Goal: Information Seeking & Learning: Learn about a topic

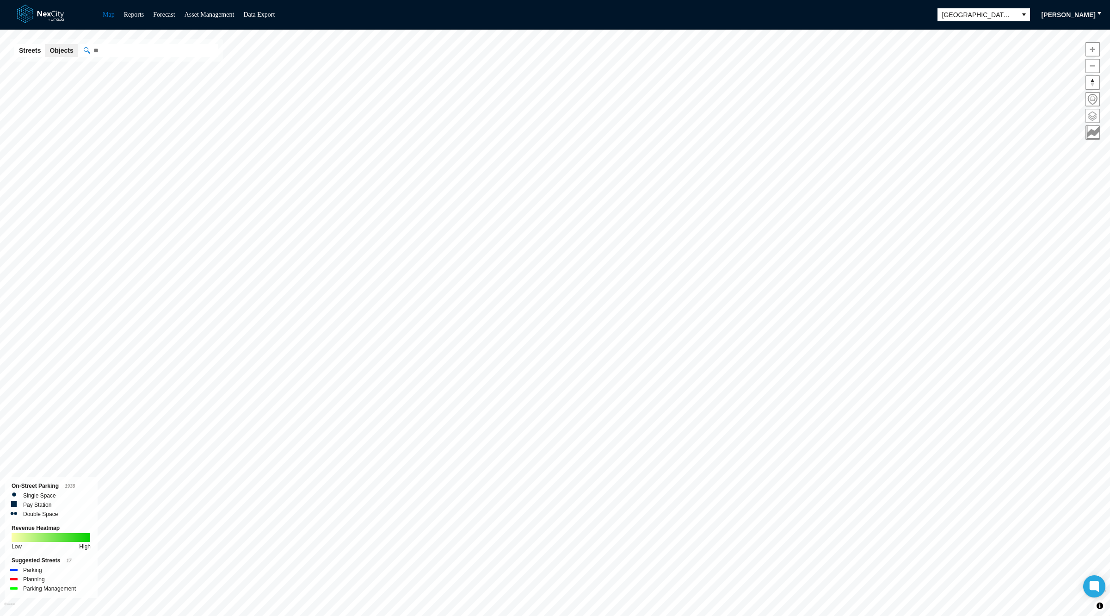
click at [1091, 117] on span at bounding box center [1092, 115] width 13 height 13
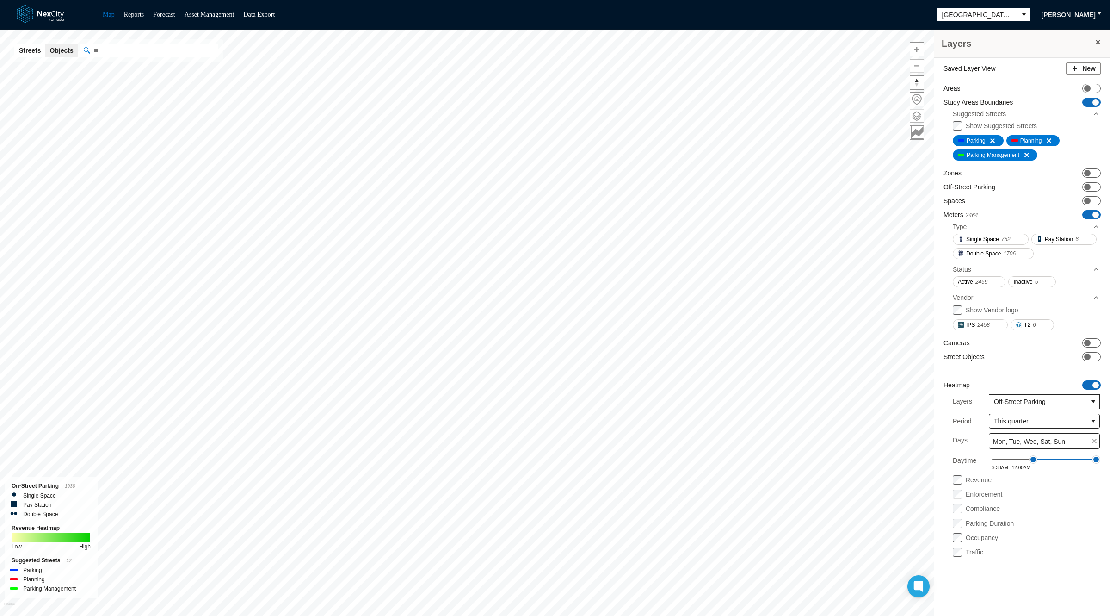
click at [1096, 99] on span at bounding box center [1096, 102] width 6 height 6
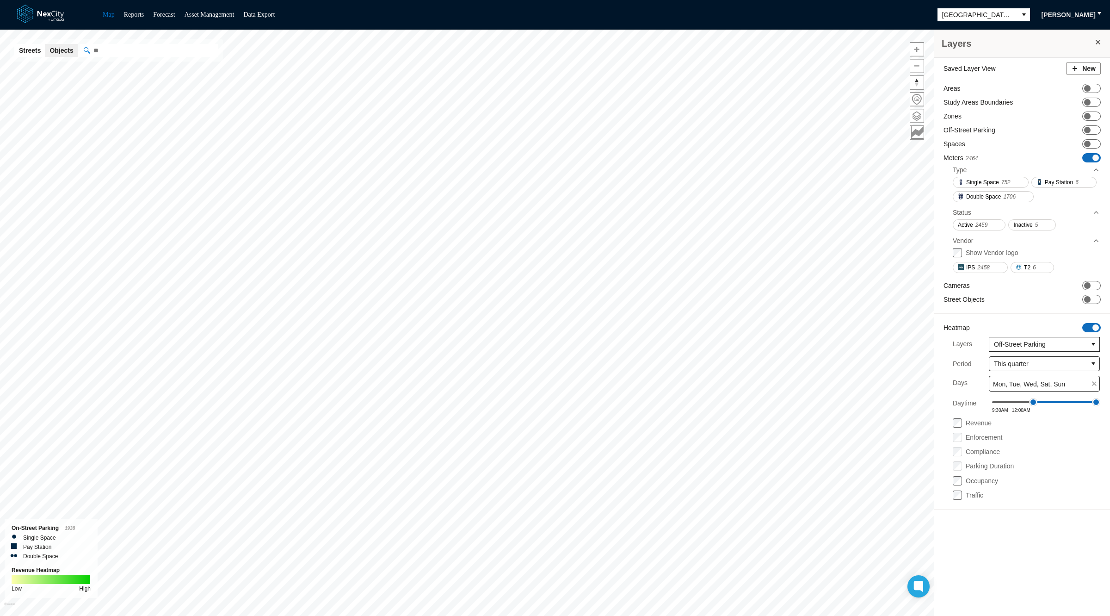
click at [1093, 153] on span "ON OFF" at bounding box center [1091, 157] width 19 height 9
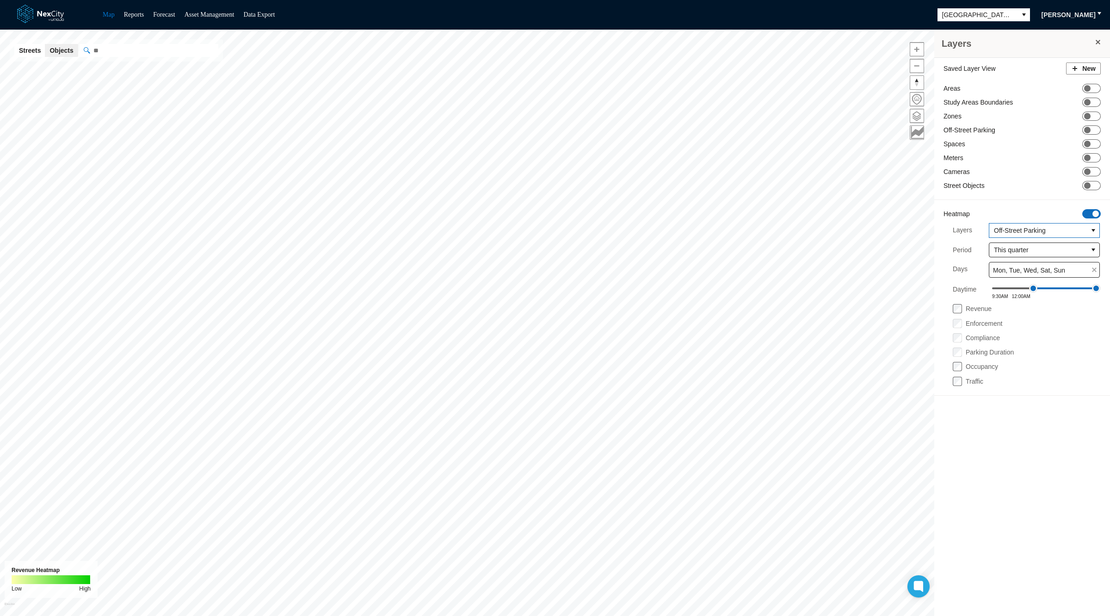
click at [1033, 228] on span "Off-Street Parking" at bounding box center [1038, 230] width 89 height 9
click at [1011, 246] on li "Zones" at bounding box center [1044, 245] width 107 height 15
click at [976, 305] on label "Revenue" at bounding box center [979, 308] width 26 height 7
click at [975, 335] on label "Compliance" at bounding box center [983, 337] width 34 height 7
click at [1030, 231] on span "Zones" at bounding box center [1038, 230] width 89 height 9
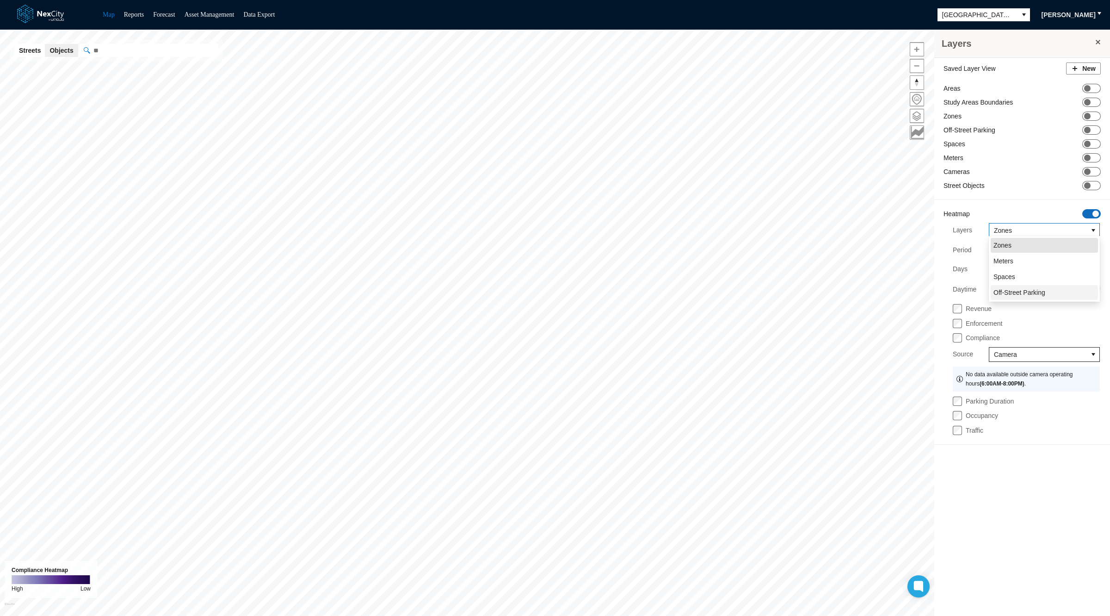
click at [1066, 290] on li "Off-Street Parking" at bounding box center [1044, 292] width 107 height 15
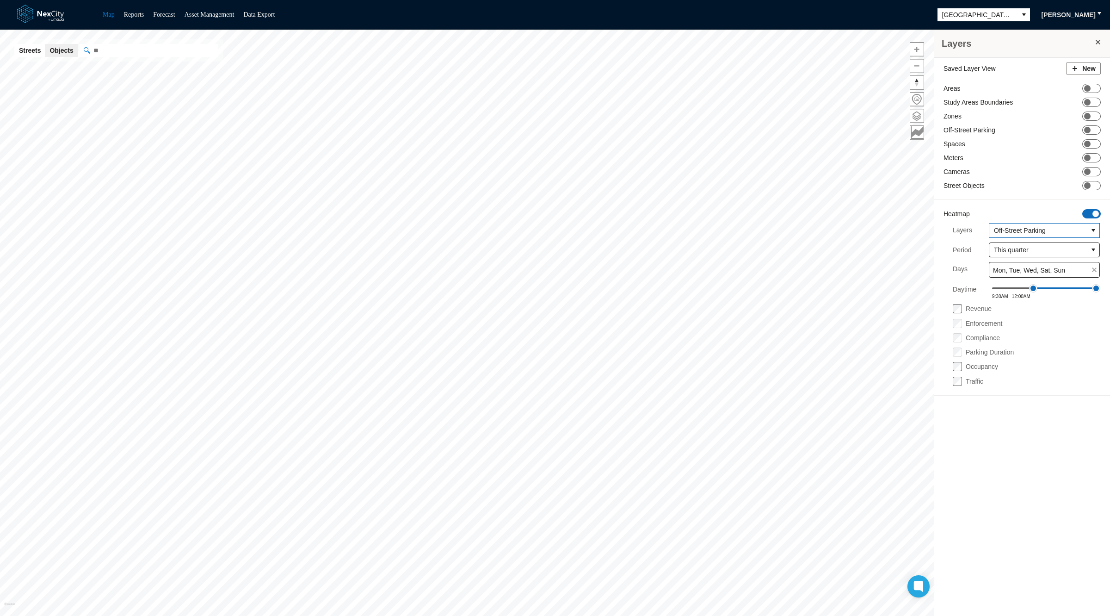
click at [1028, 226] on span "Off-Street Parking" at bounding box center [1038, 230] width 89 height 9
click at [1011, 250] on span "Zones" at bounding box center [1003, 245] width 18 height 9
click at [1093, 114] on span "ON OFF" at bounding box center [1091, 115] width 19 height 9
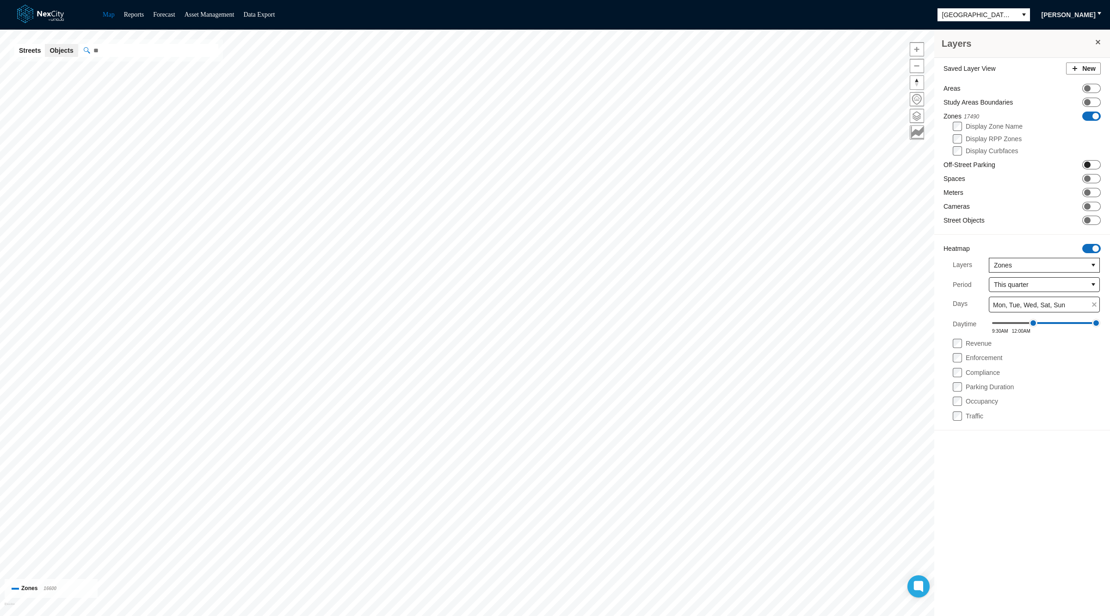
click at [1098, 165] on span "ON OFF" at bounding box center [1091, 164] width 19 height 9
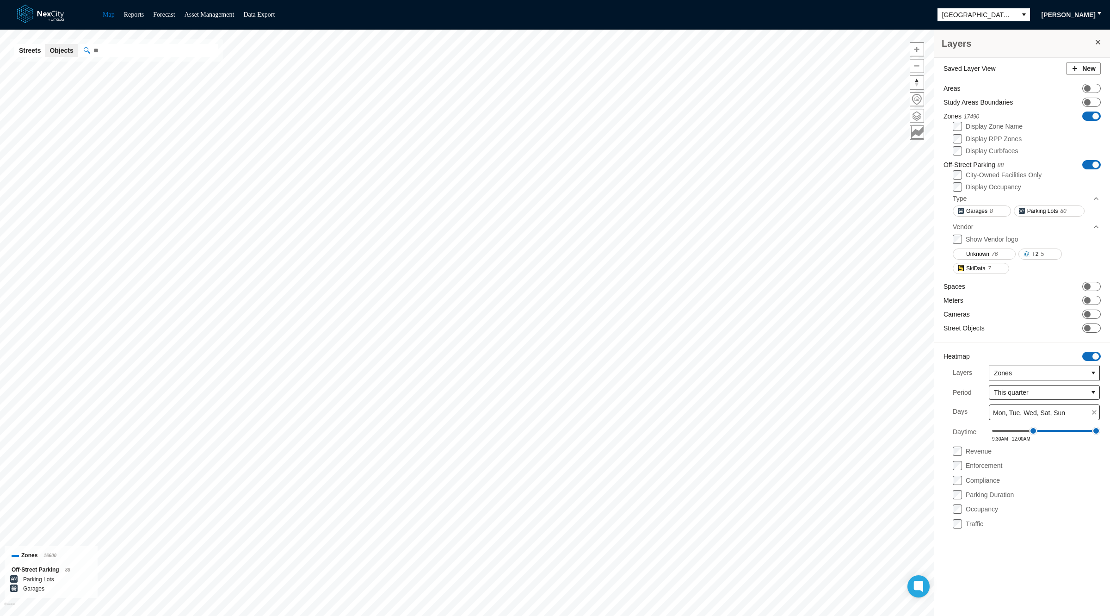
click at [1091, 113] on span "ON OFF" at bounding box center [1091, 115] width 19 height 9
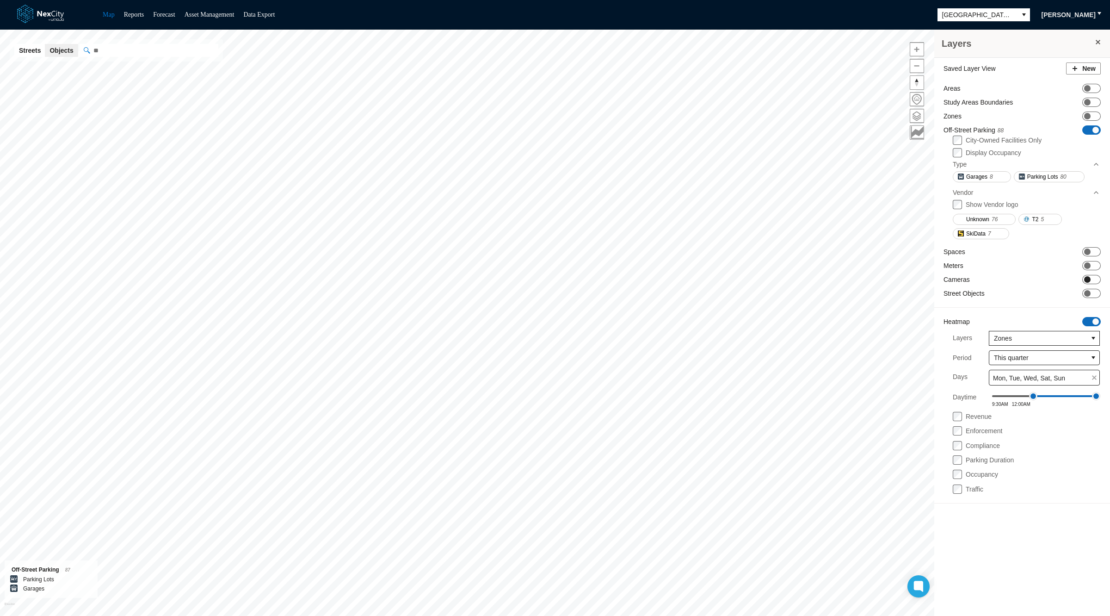
click at [1093, 277] on span "ON OFF" at bounding box center [1091, 279] width 19 height 9
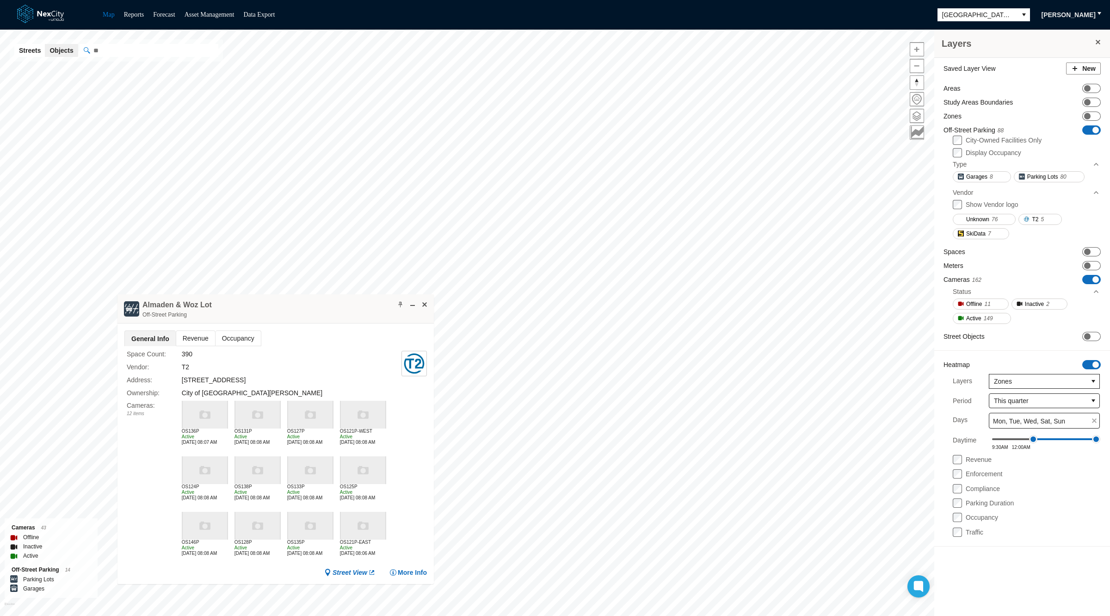
drag, startPoint x: 572, startPoint y: 327, endPoint x: 308, endPoint y: 296, distance: 265.9
click at [308, 296] on div "Almaden & Woz Lot Off-Street Parking" at bounding box center [275, 308] width 316 height 29
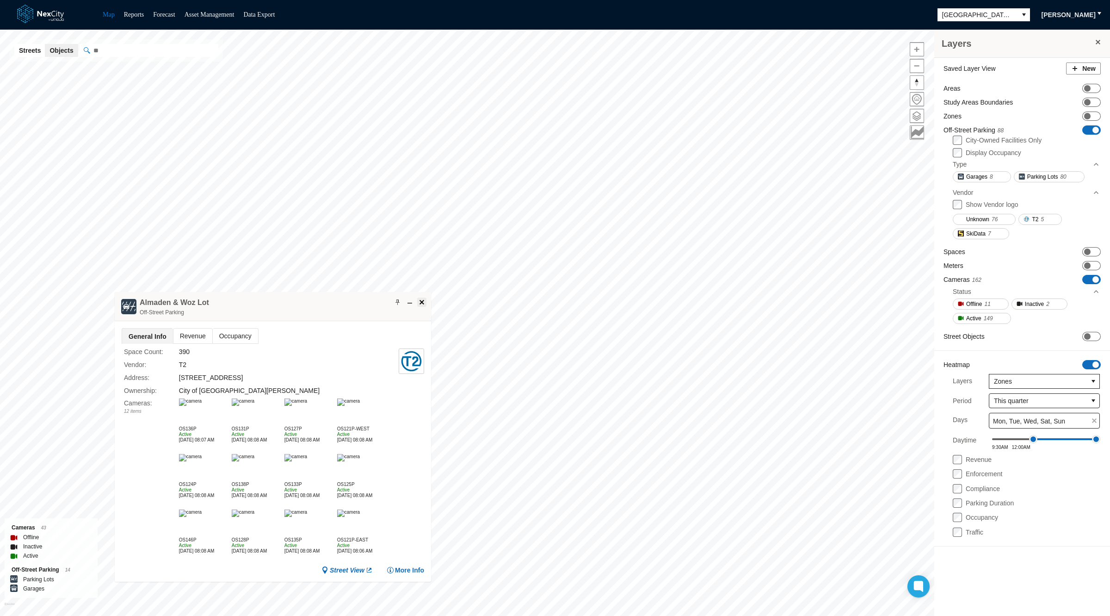
click at [425, 303] on span at bounding box center [421, 301] width 7 height 7
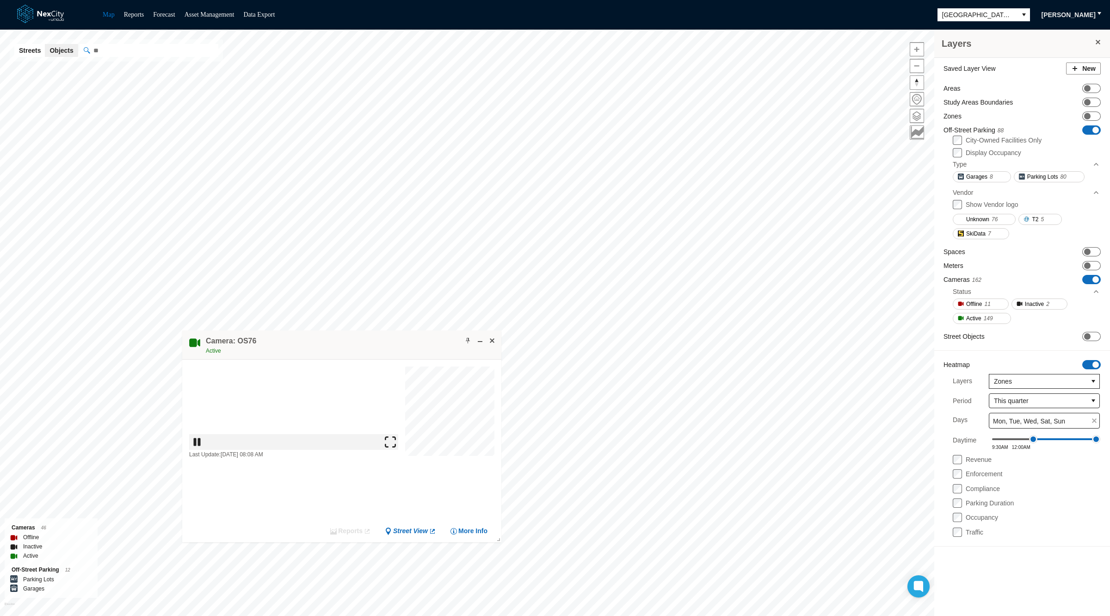
drag, startPoint x: 574, startPoint y: 352, endPoint x: 399, endPoint y: 349, distance: 174.9
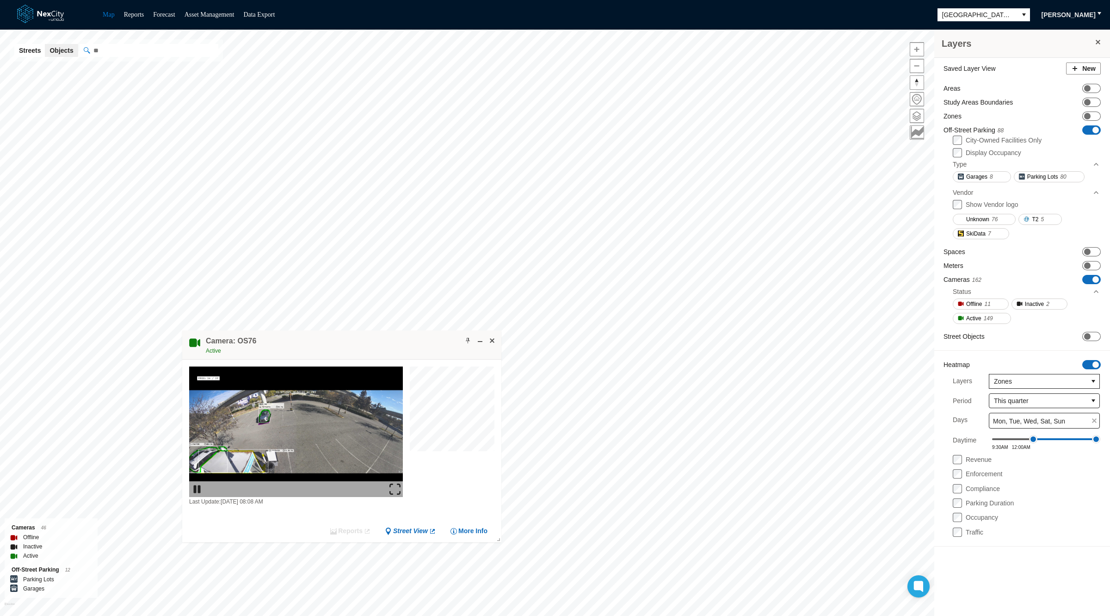
click at [399, 349] on div "Camera: OS76 Active" at bounding box center [341, 344] width 319 height 29
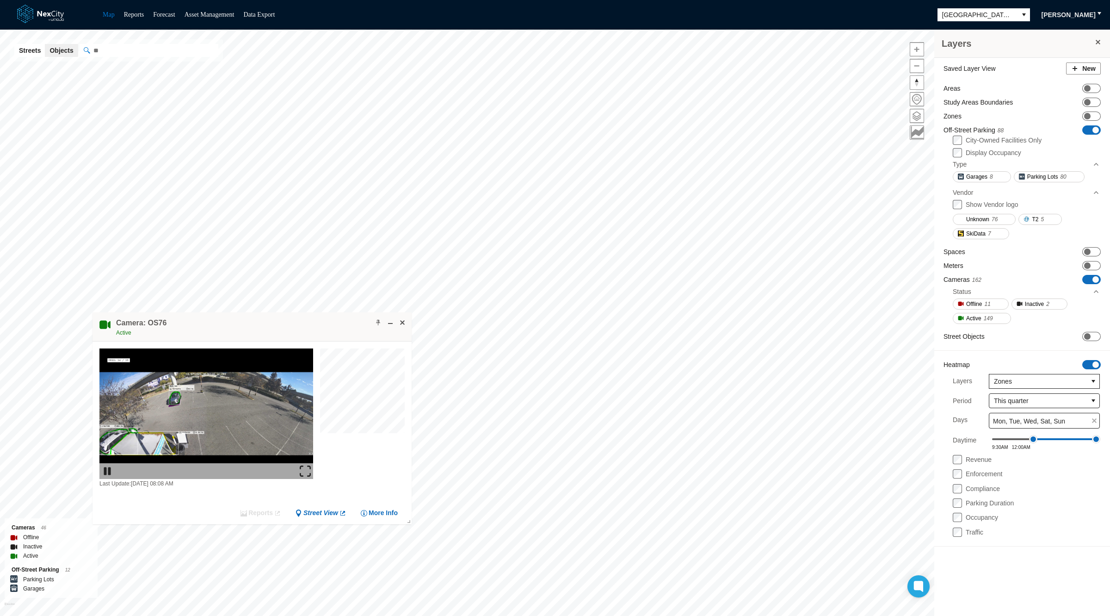
drag, startPoint x: 402, startPoint y: 348, endPoint x: 311, endPoint y: 331, distance: 92.3
click at [311, 331] on div "Camera: OS76 Active" at bounding box center [252, 326] width 319 height 29
click at [407, 324] on button at bounding box center [403, 322] width 9 height 9
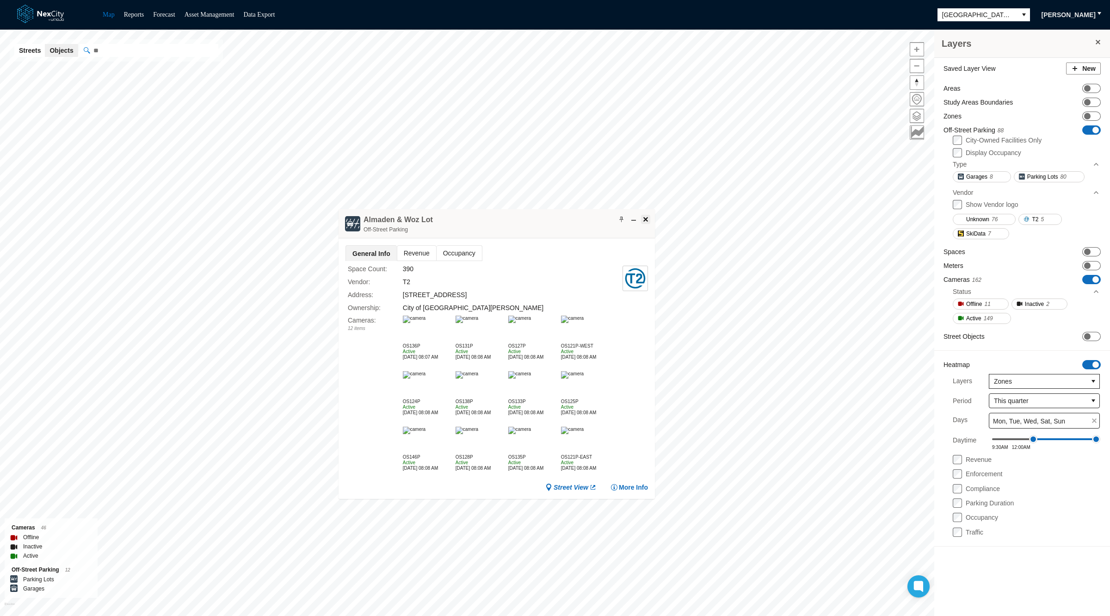
click at [646, 219] on span at bounding box center [645, 219] width 7 height 7
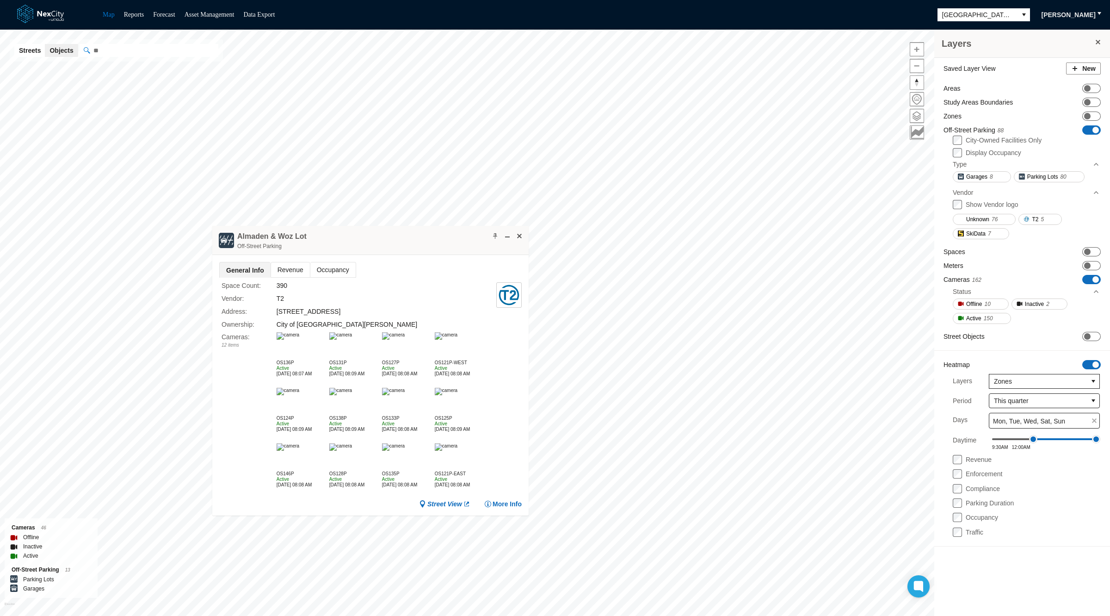
click at [293, 271] on span "Revenue" at bounding box center [290, 269] width 39 height 15
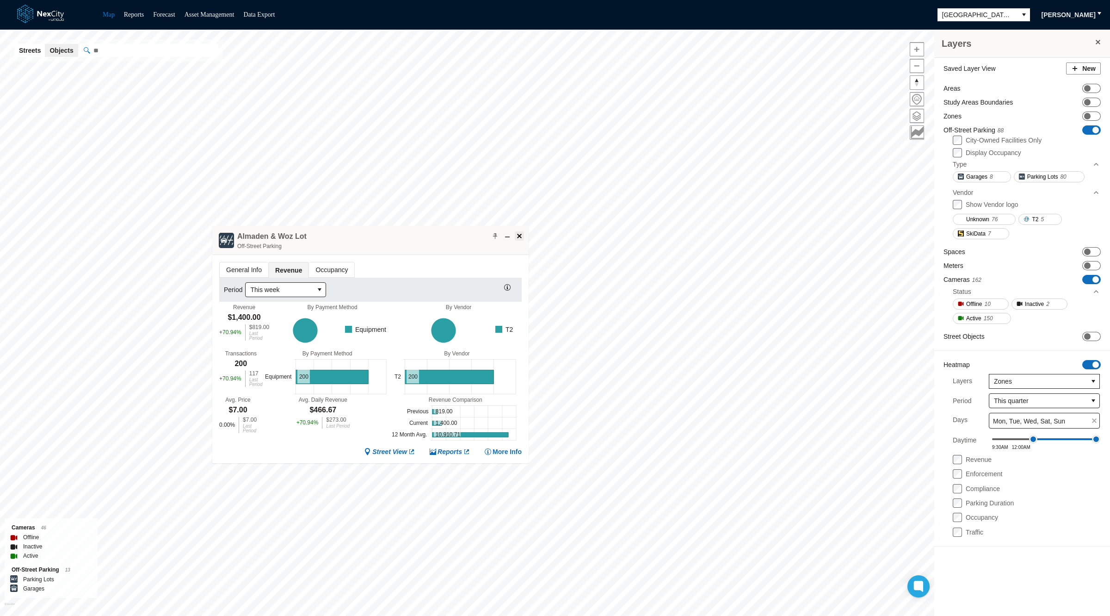
click at [521, 236] on span at bounding box center [519, 235] width 7 height 7
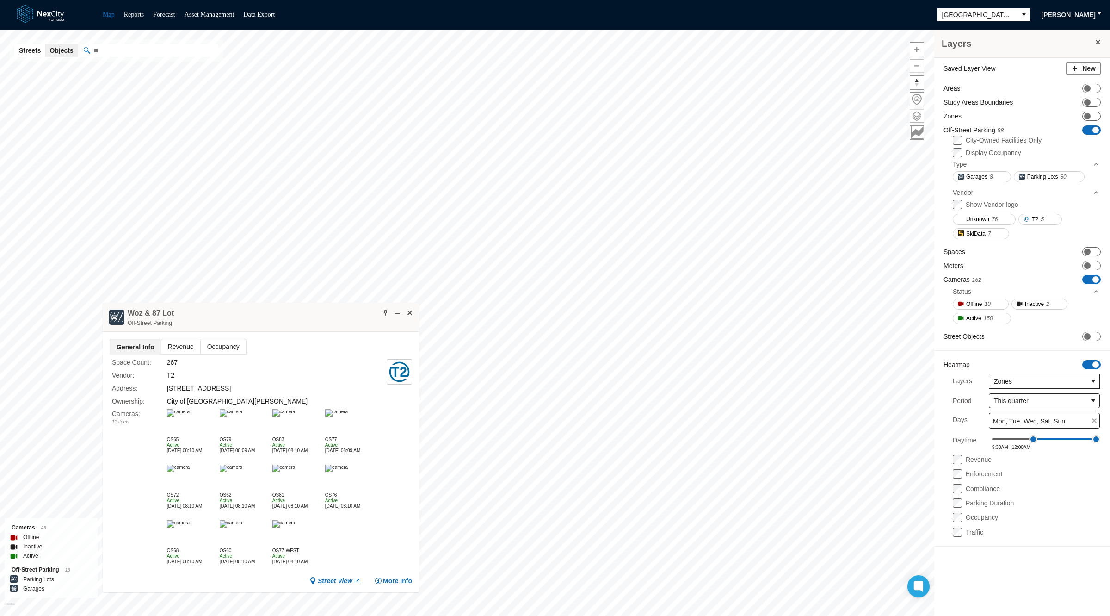
drag, startPoint x: 356, startPoint y: 345, endPoint x: 251, endPoint y: 315, distance: 109.1
click at [251, 315] on div "Woz & 87 Lot Off-Street Parking" at bounding box center [261, 317] width 316 height 29
click at [410, 312] on span at bounding box center [409, 312] width 7 height 7
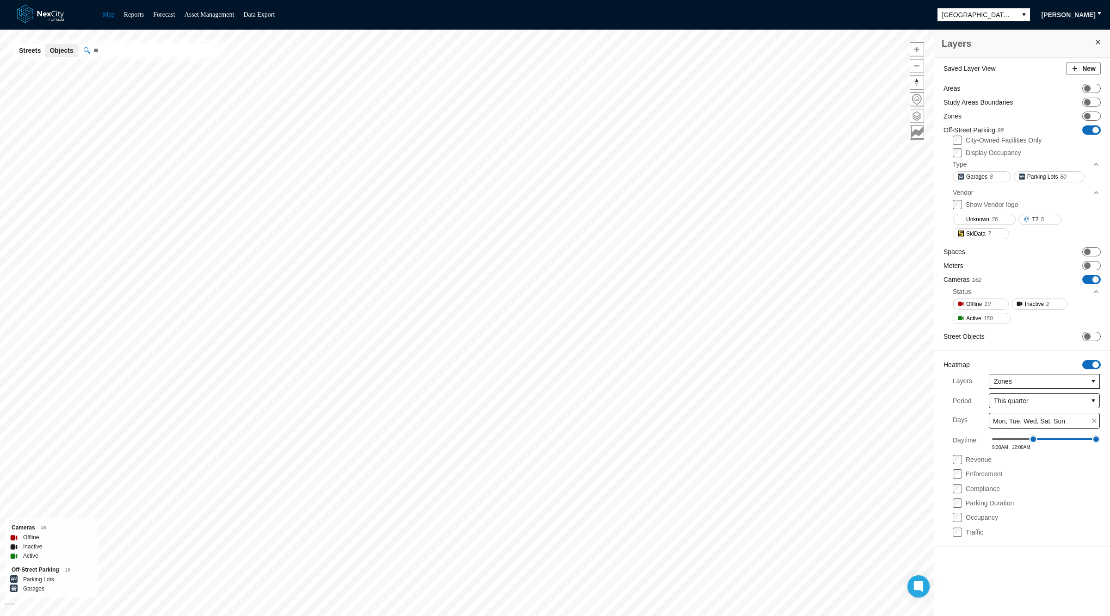
click at [978, 486] on label "Compliance" at bounding box center [983, 488] width 34 height 7
click at [1028, 377] on span "Zones" at bounding box center [1038, 381] width 89 height 9
click at [1014, 445] on span "Off-Street Parking" at bounding box center [1020, 442] width 52 height 9
click at [982, 456] on label "Revenue" at bounding box center [979, 459] width 26 height 7
click at [1087, 130] on span "ON OFF" at bounding box center [1091, 129] width 19 height 9
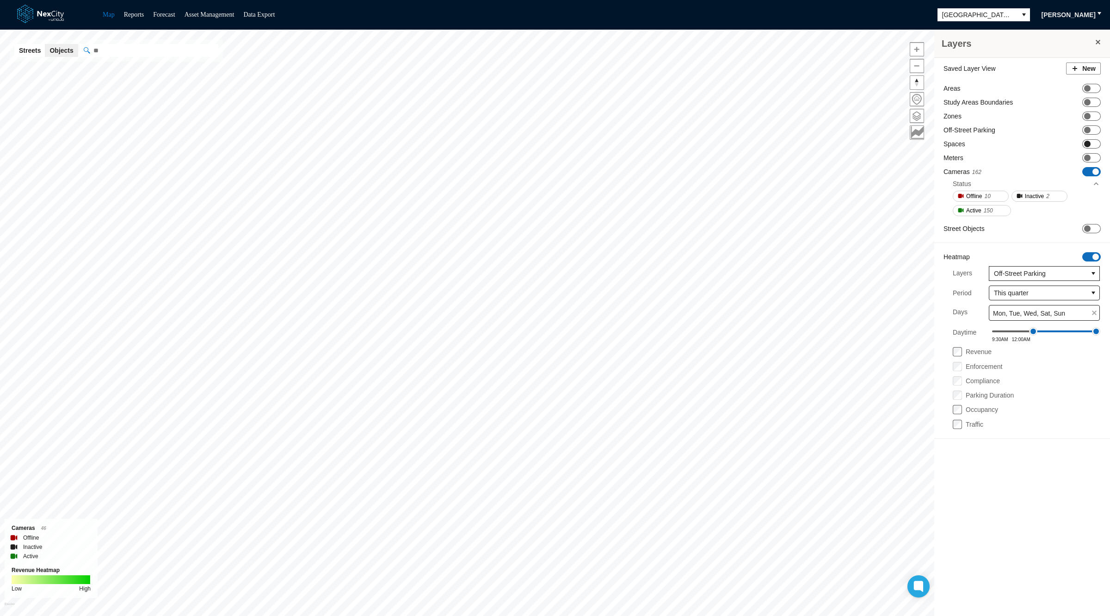
click at [1091, 142] on span "ON OFF" at bounding box center [1091, 143] width 19 height 9
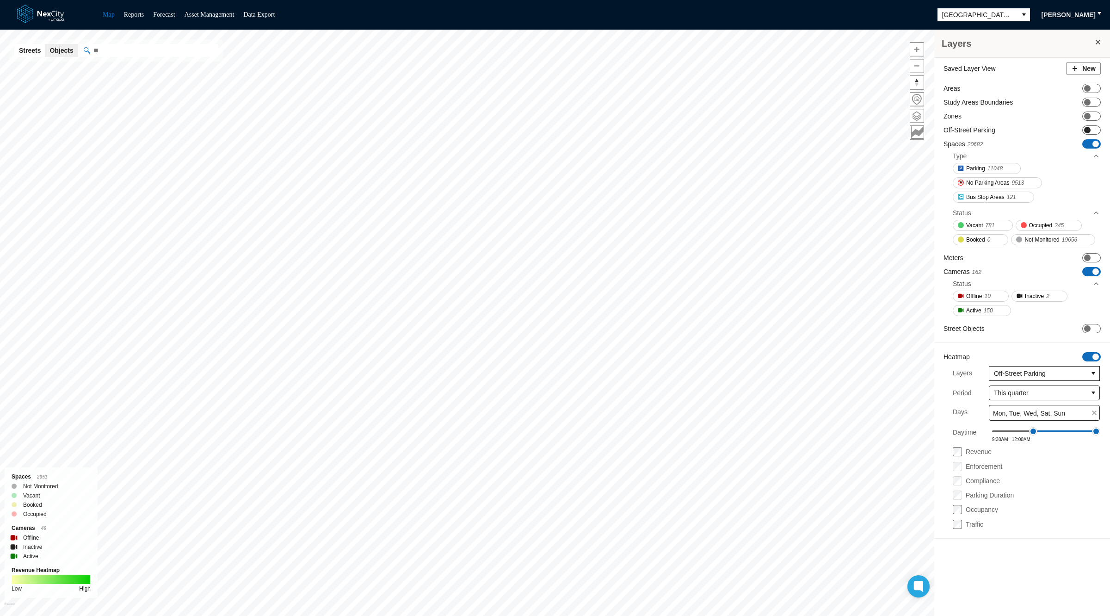
click at [1093, 126] on span "ON OFF" at bounding box center [1091, 129] width 19 height 9
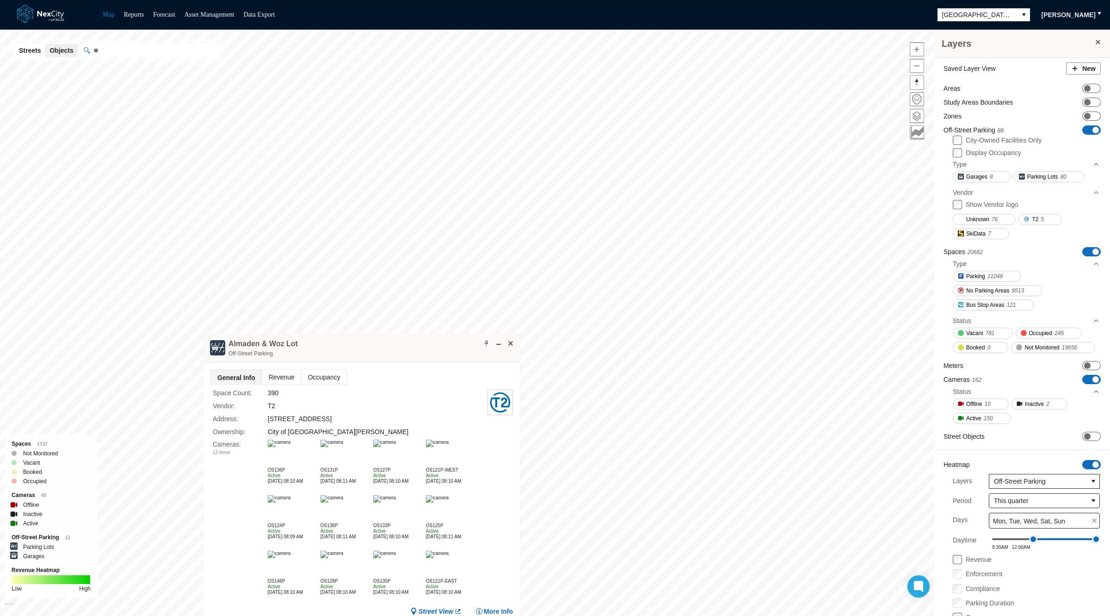
drag, startPoint x: 351, startPoint y: 266, endPoint x: 351, endPoint y: 344, distance: 77.2
click at [351, 344] on div "Almaden & Woz Lot Off-Street Parking" at bounding box center [362, 347] width 316 height 29
click at [484, 342] on span at bounding box center [486, 343] width 7 height 7
click at [279, 374] on span "Revenue" at bounding box center [281, 377] width 39 height 15
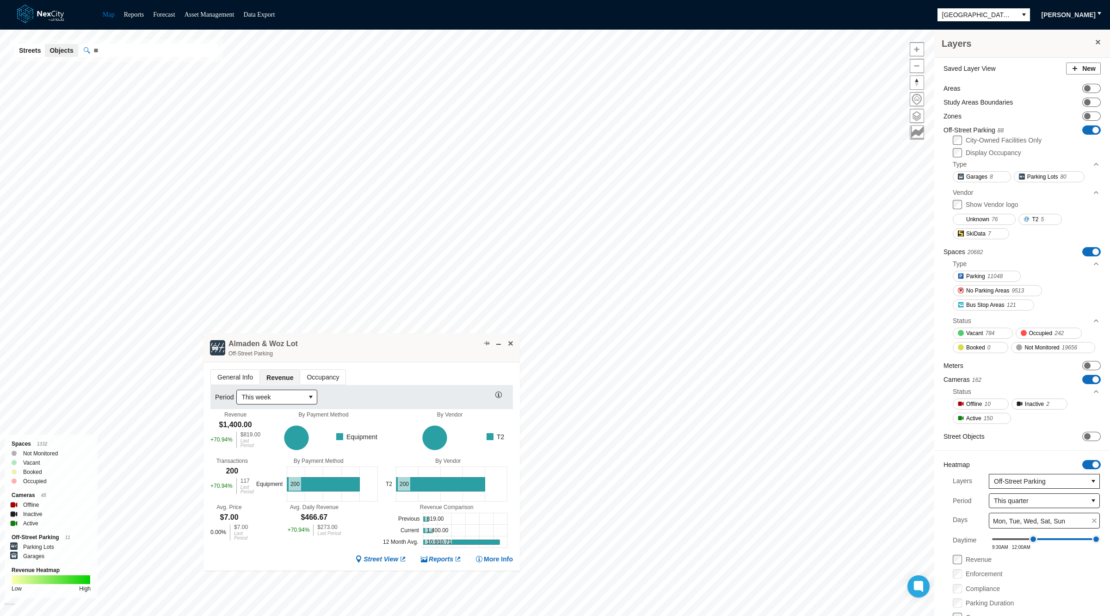
click at [314, 372] on span "Occupancy" at bounding box center [322, 377] width 45 height 15
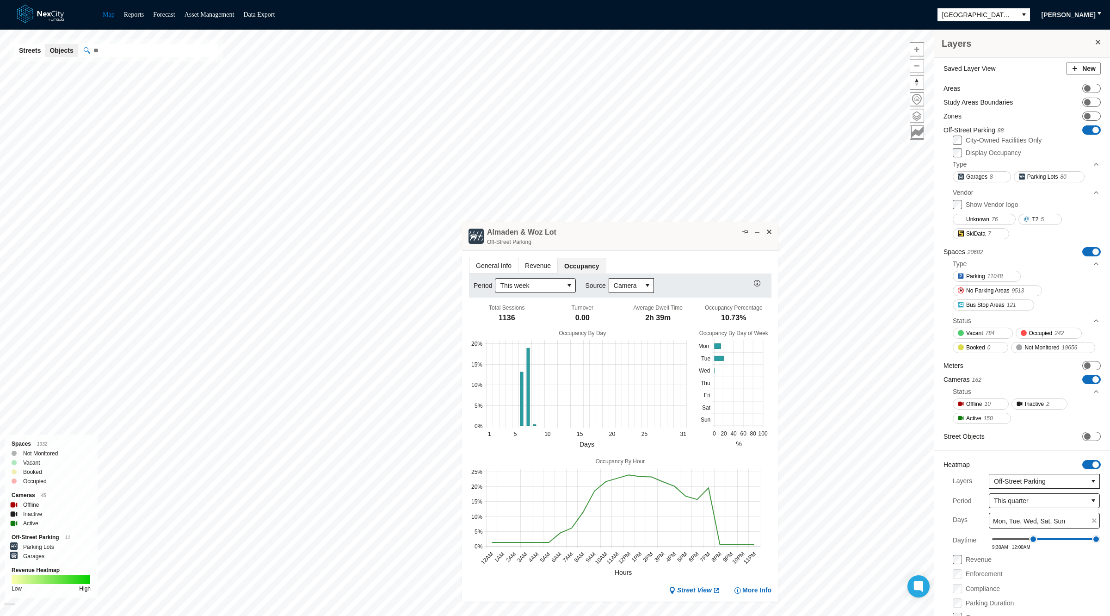
drag, startPoint x: 385, startPoint y: 341, endPoint x: 655, endPoint y: 229, distance: 292.2
click at [655, 229] on div "Almaden & Woz Lot Off-Street Parking" at bounding box center [620, 236] width 316 height 29
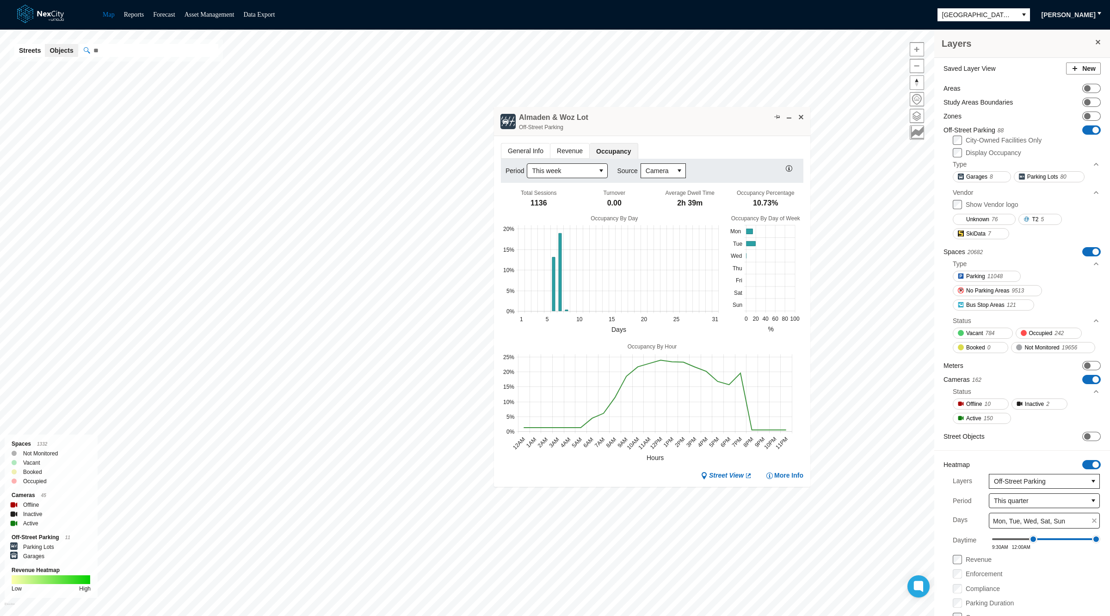
drag, startPoint x: 655, startPoint y: 229, endPoint x: 674, endPoint y: 116, distance: 114.6
click at [674, 116] on div "Almaden & Woz Lot Off-Street Parking" at bounding box center [652, 121] width 316 height 29
